Goal: Transaction & Acquisition: Purchase product/service

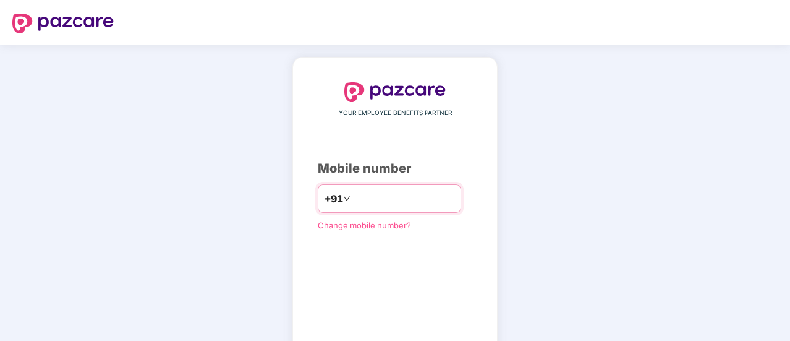
type input "**********"
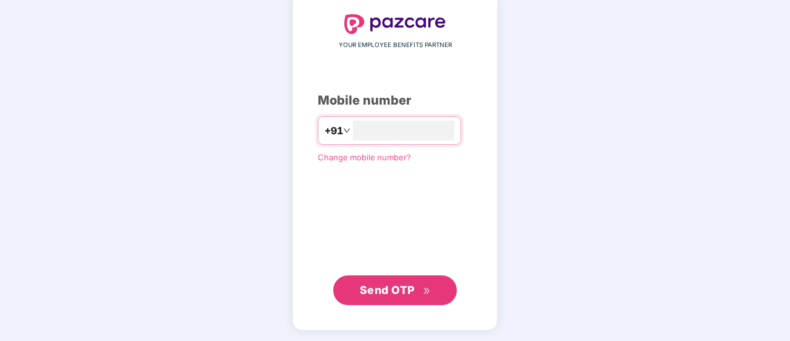
click at [391, 283] on span "Send OTP" at bounding box center [387, 289] width 55 height 13
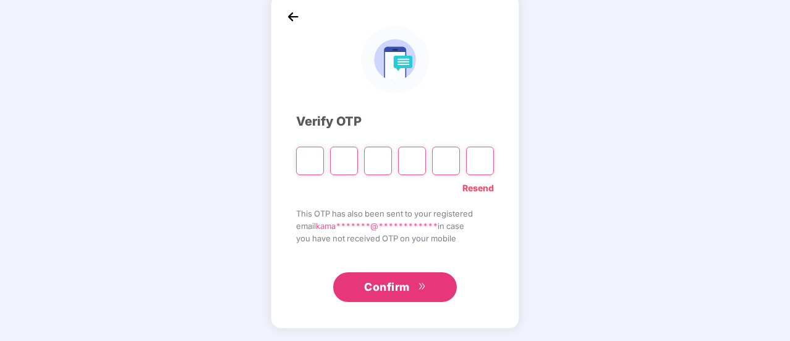
scroll to position [62, 0]
type input "*"
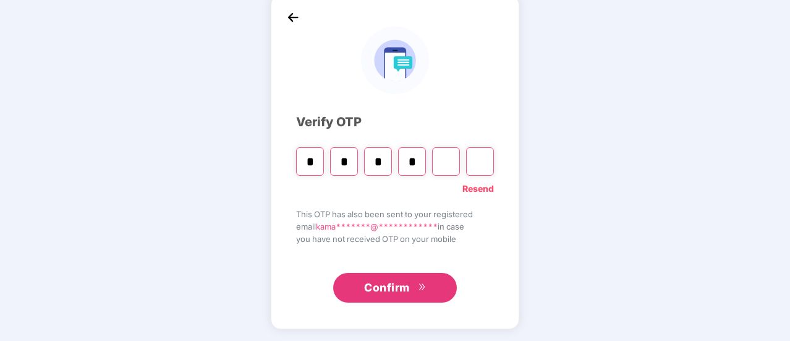
type input "*"
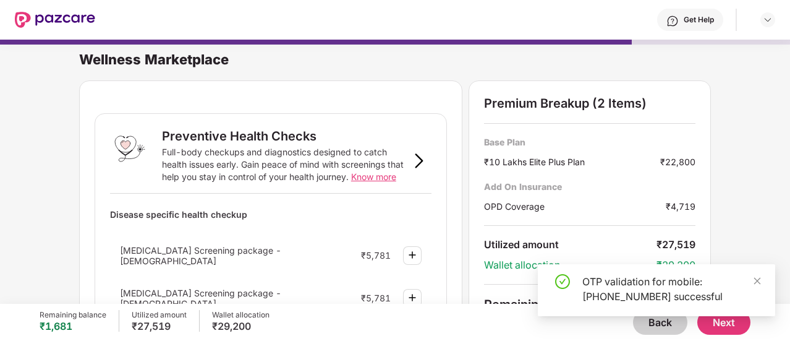
click at [653, 325] on div "OTP validation for mobile: [PHONE_NUMBER] successful" at bounding box center [656, 295] width 237 height 62
click at [757, 279] on icon "close" at bounding box center [757, 280] width 9 height 9
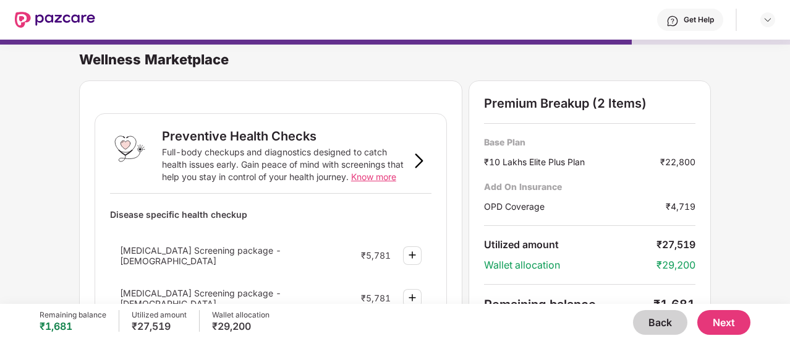
click at [49, 14] on img at bounding box center [55, 20] width 80 height 16
click at [663, 327] on button "Back" at bounding box center [660, 322] width 54 height 25
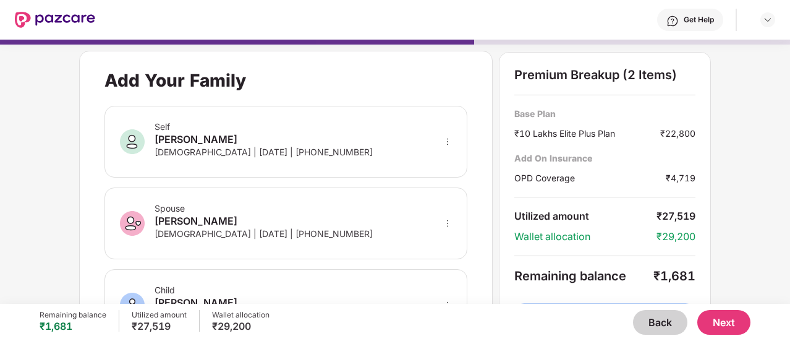
drag, startPoint x: 660, startPoint y: 326, endPoint x: 748, endPoint y: 245, distance: 119.4
click at [748, 245] on div "**********" at bounding box center [395, 165] width 790 height 264
click at [668, 320] on button "Back" at bounding box center [660, 322] width 54 height 25
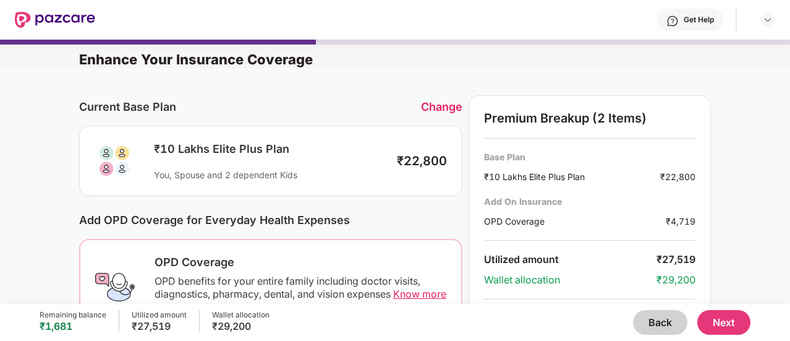
click at [668, 320] on button "Back" at bounding box center [660, 322] width 54 height 25
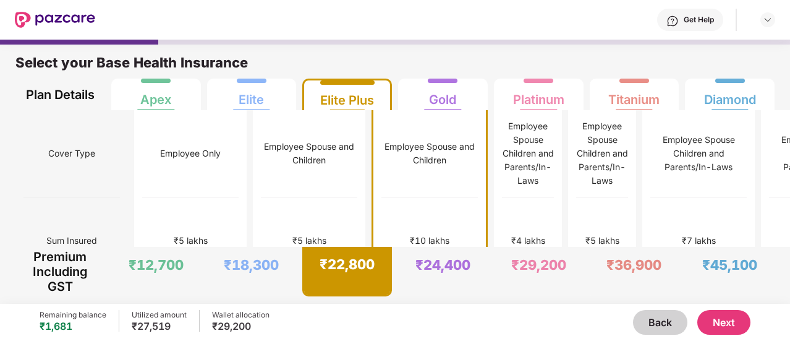
click at [736, 322] on button "Next" at bounding box center [723, 322] width 53 height 25
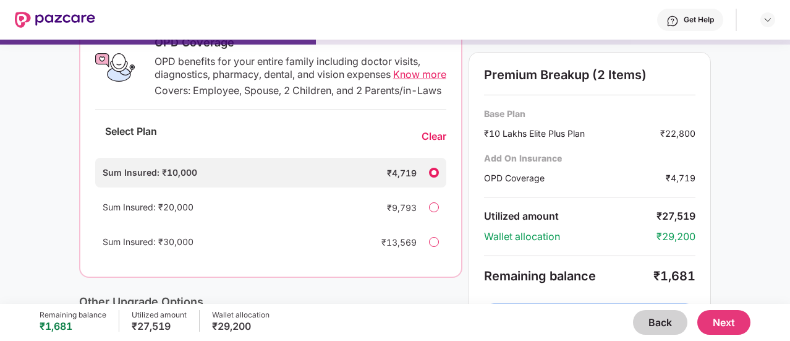
scroll to position [257, 0]
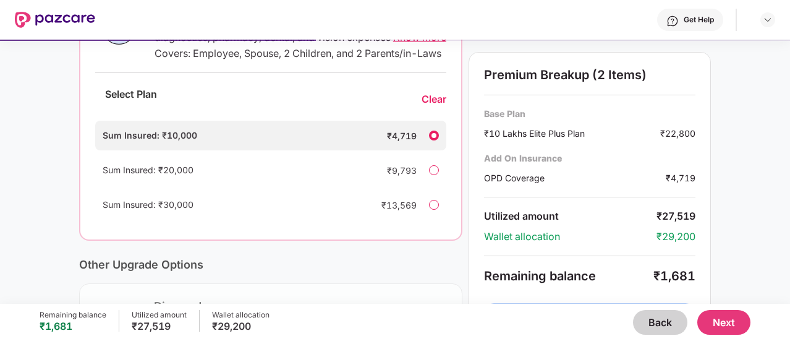
click at [732, 319] on button "Next" at bounding box center [723, 322] width 53 height 25
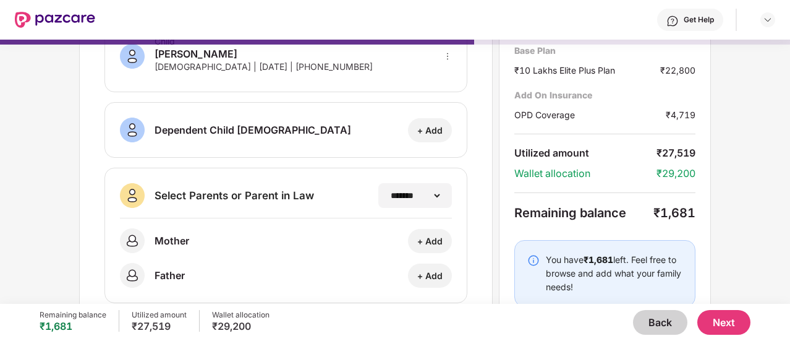
scroll to position [273, 0]
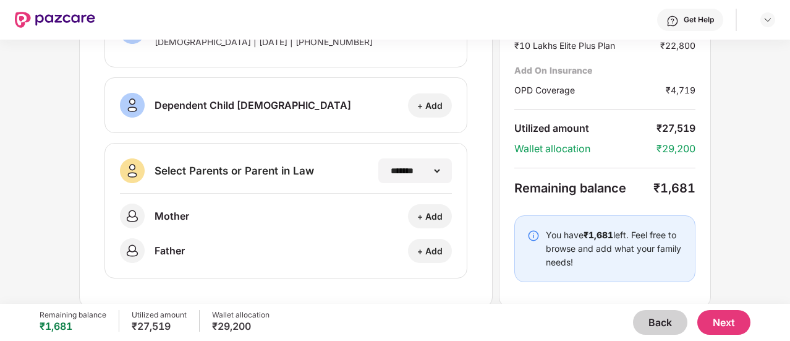
click at [736, 320] on button "Next" at bounding box center [723, 322] width 53 height 25
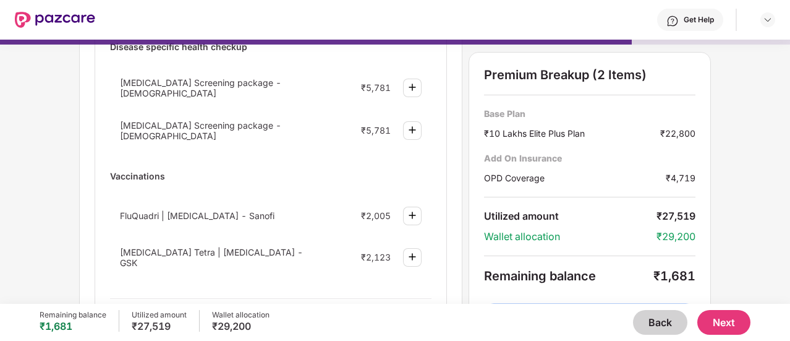
scroll to position [0, 0]
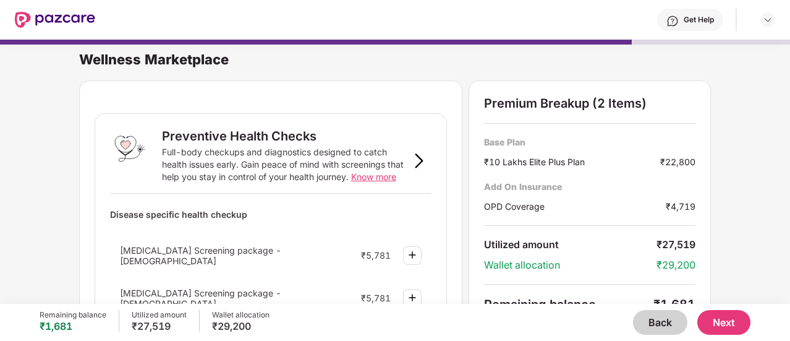
click at [657, 322] on button "Back" at bounding box center [660, 322] width 54 height 25
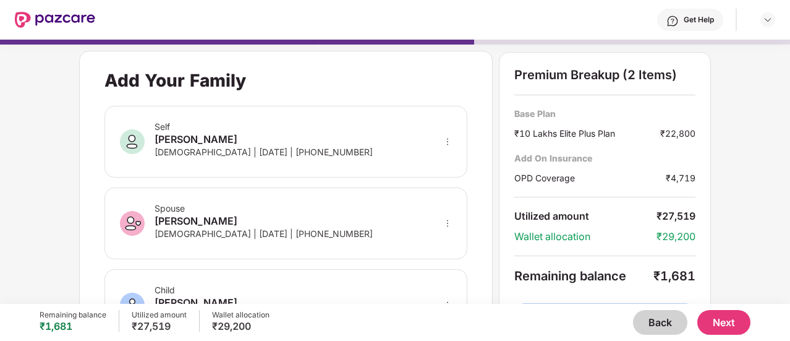
click at [658, 317] on button "Back" at bounding box center [660, 322] width 54 height 25
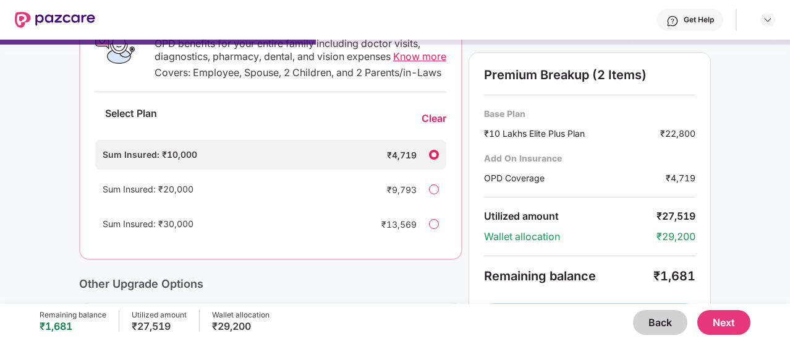
scroll to position [249, 0]
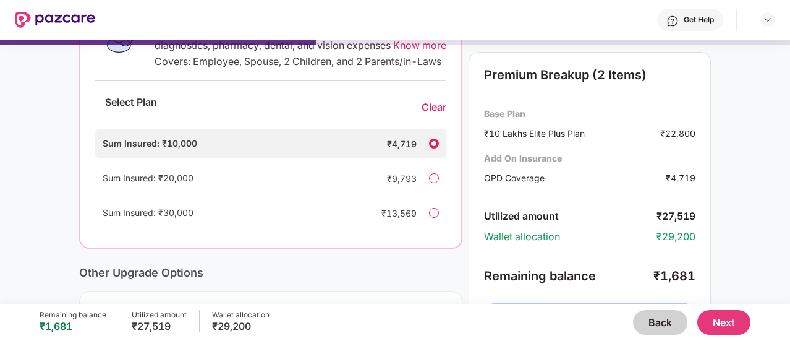
click at [425, 185] on div "Sum Insured: ₹20,000 ₹9,793" at bounding box center [270, 178] width 351 height 30
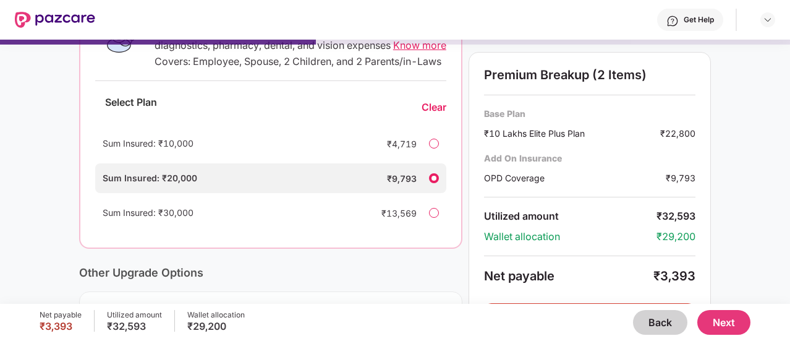
click at [435, 148] on div at bounding box center [434, 143] width 10 height 10
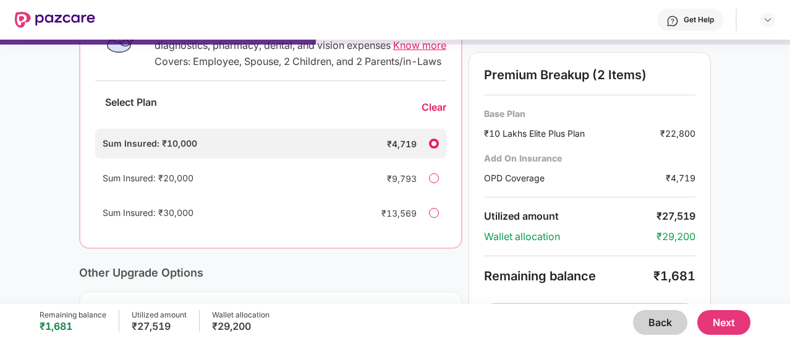
click at [644, 317] on button "Back" at bounding box center [660, 322] width 54 height 25
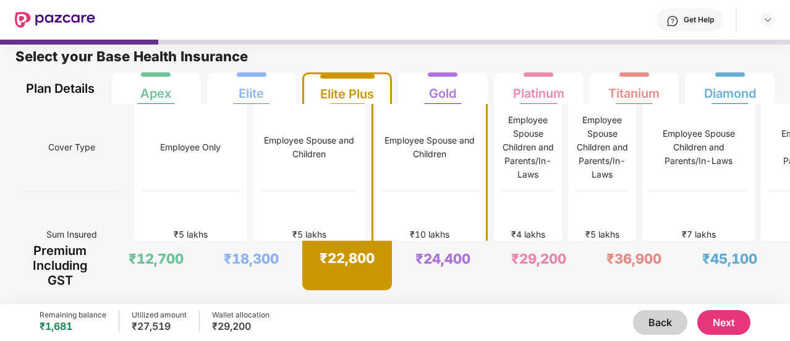
scroll to position [6, 0]
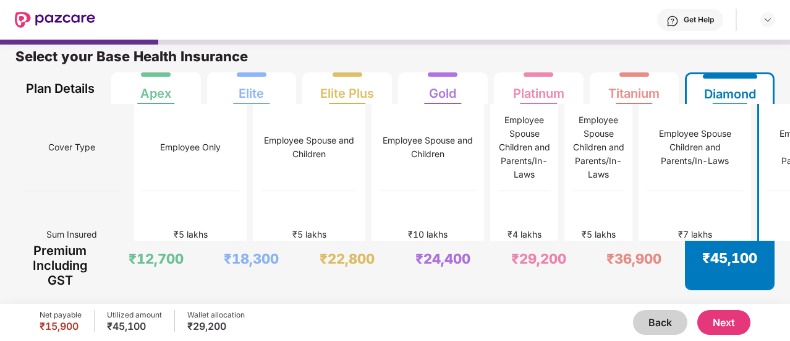
click at [727, 322] on button "Next" at bounding box center [723, 322] width 53 height 25
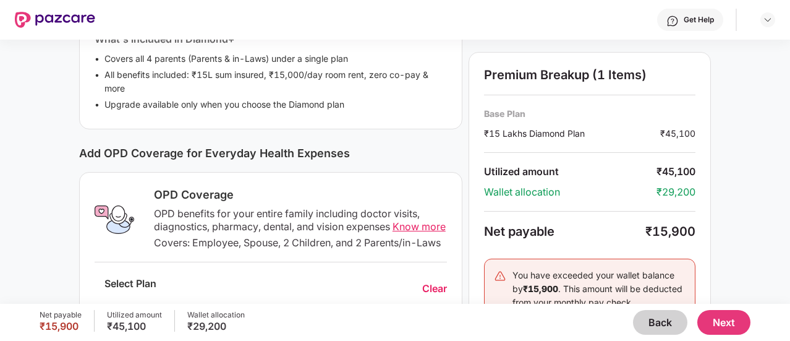
scroll to position [380, 0]
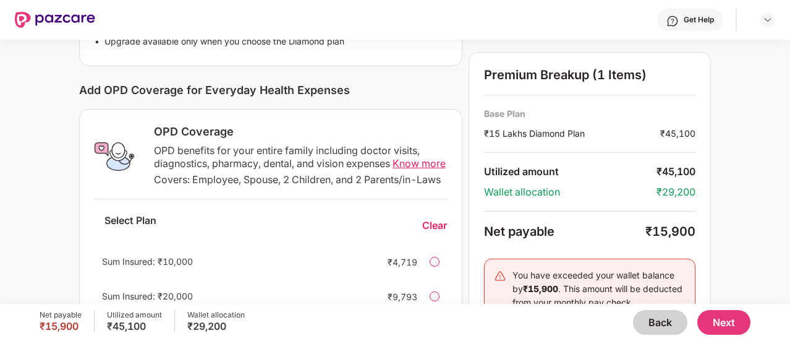
click at [424, 273] on div "Sum Insured: ₹10,000 ₹4,719" at bounding box center [271, 262] width 352 height 30
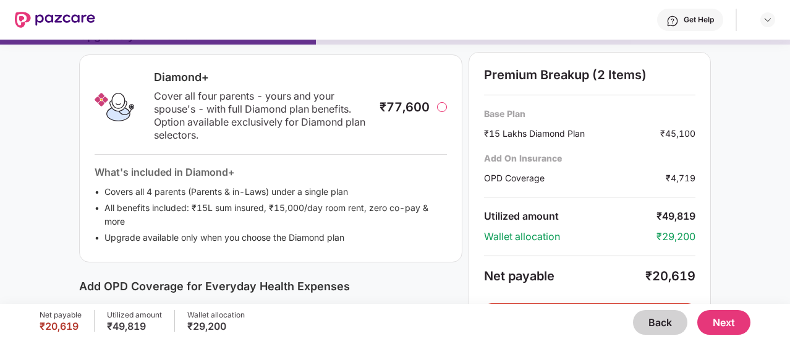
scroll to position [0, 0]
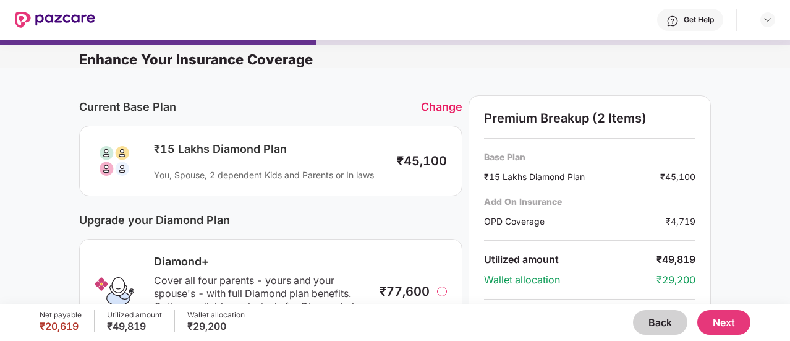
click at [437, 289] on div "₹77,600" at bounding box center [413, 291] width 67 height 15
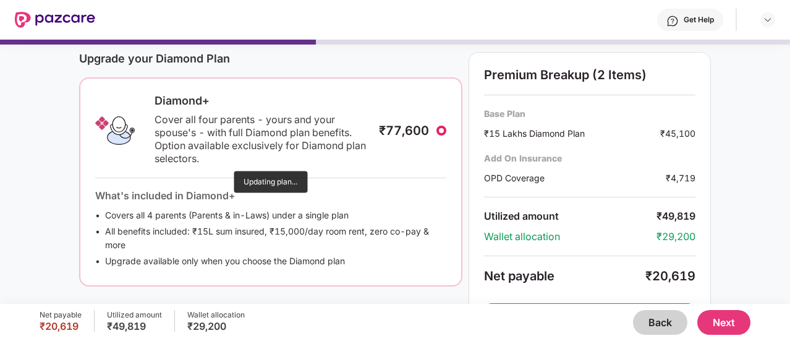
scroll to position [161, 0]
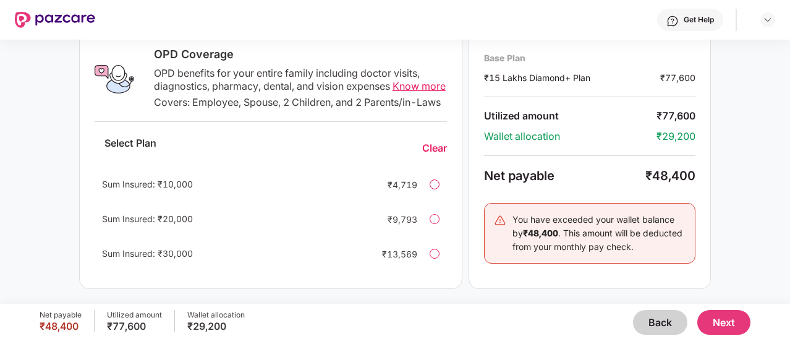
click at [438, 182] on div at bounding box center [435, 184] width 10 height 10
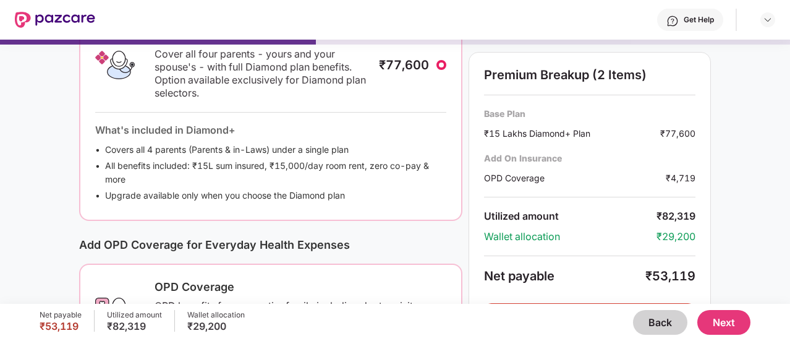
scroll to position [0, 0]
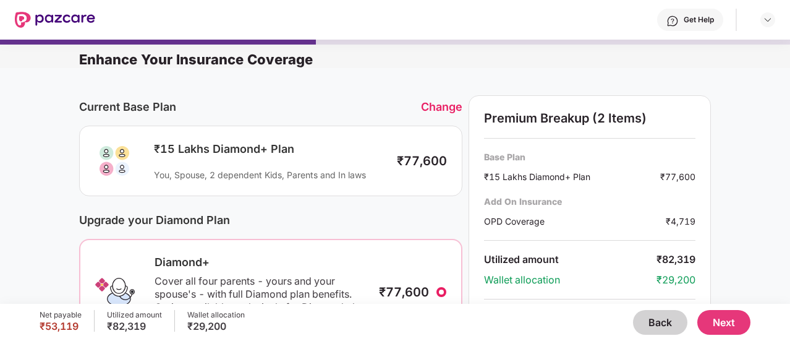
click at [642, 313] on button "Back" at bounding box center [660, 322] width 54 height 25
